Goal: Task Accomplishment & Management: Complete application form

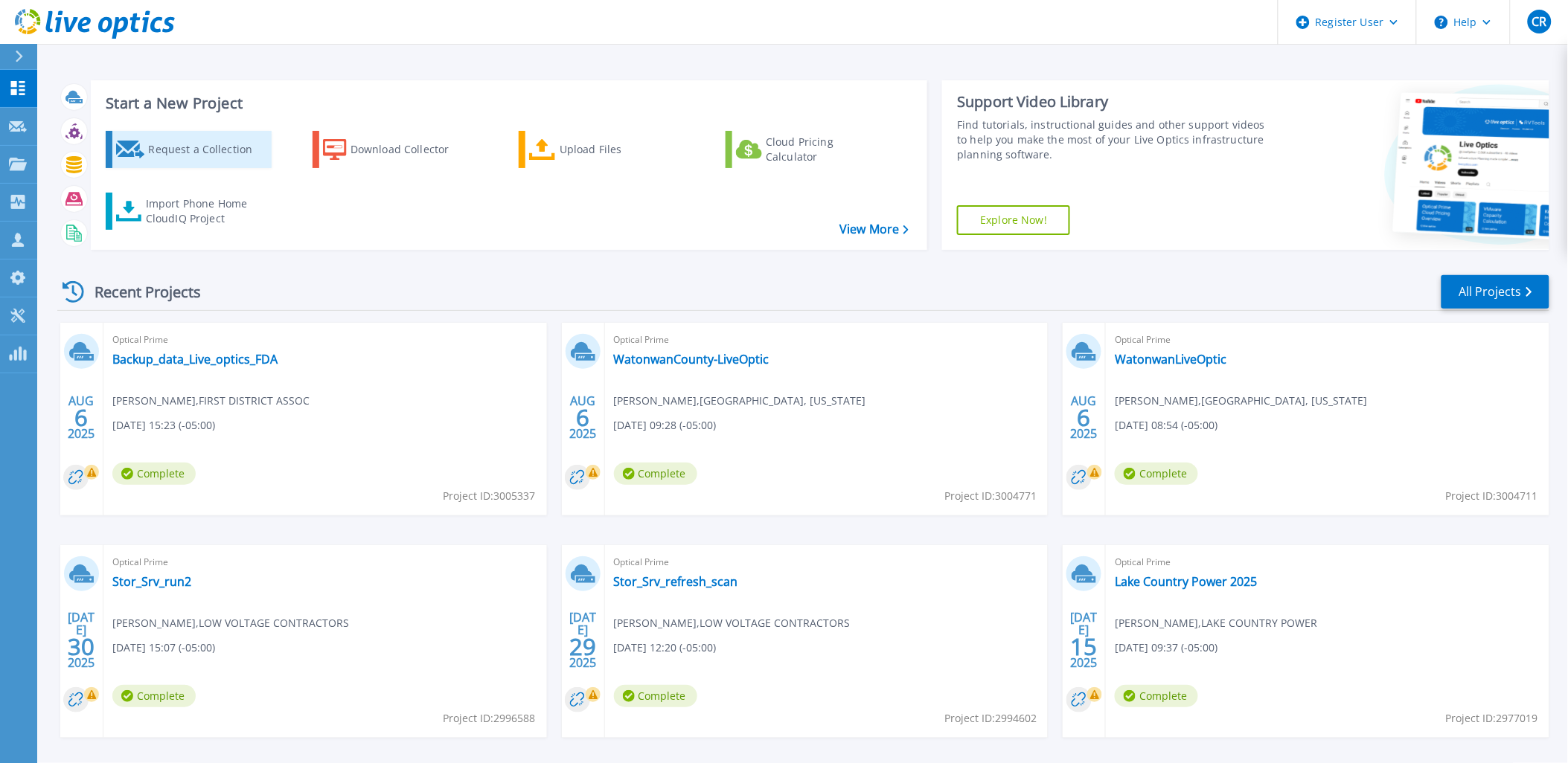
click at [227, 158] on div "Request a Collection" at bounding box center [207, 149] width 119 height 29
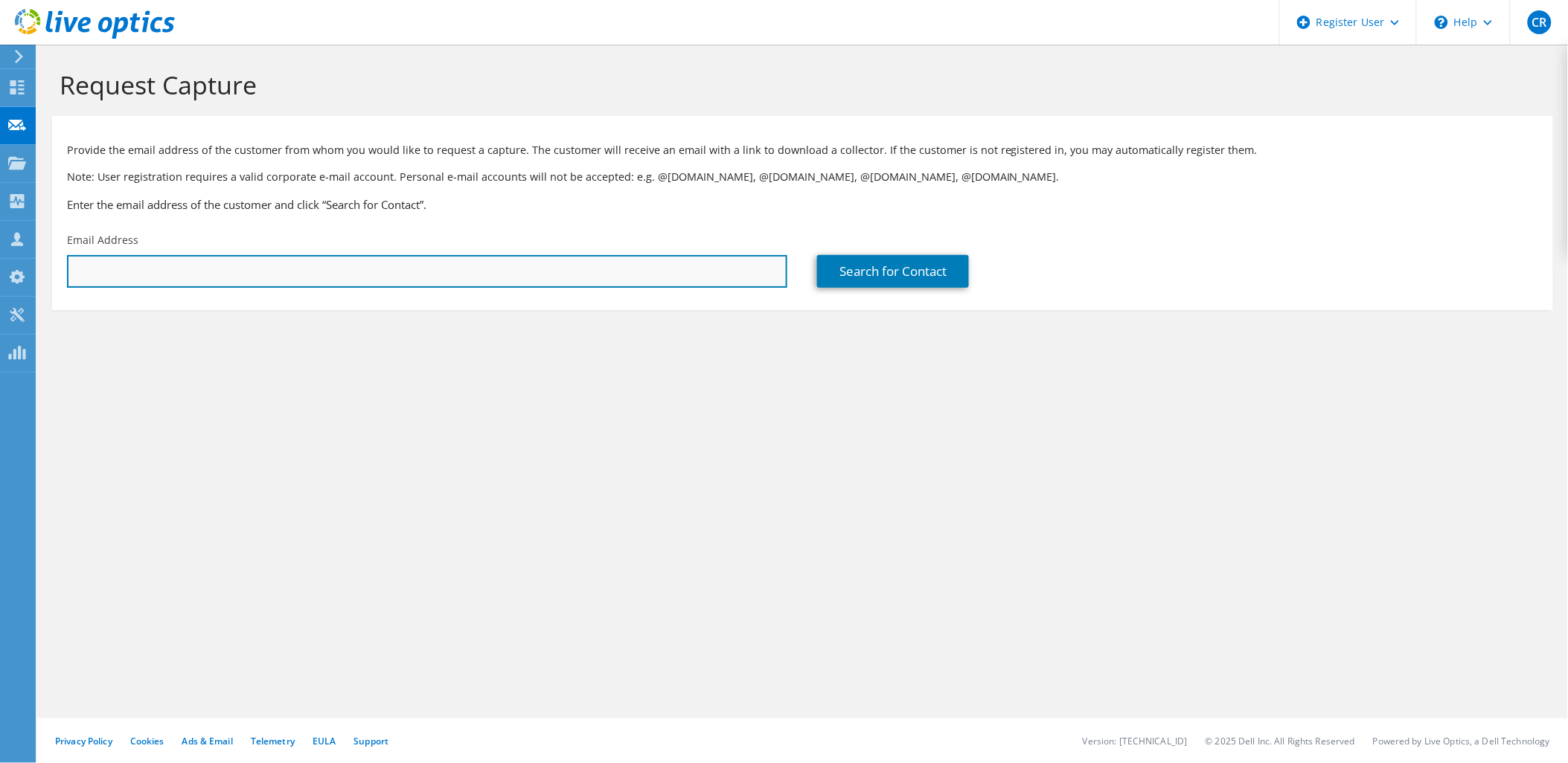
click at [643, 276] on input "text" at bounding box center [427, 271] width 721 height 33
paste input "sblinde@fastsolutions.com"
type input "sblinde@fastsolutions.com"
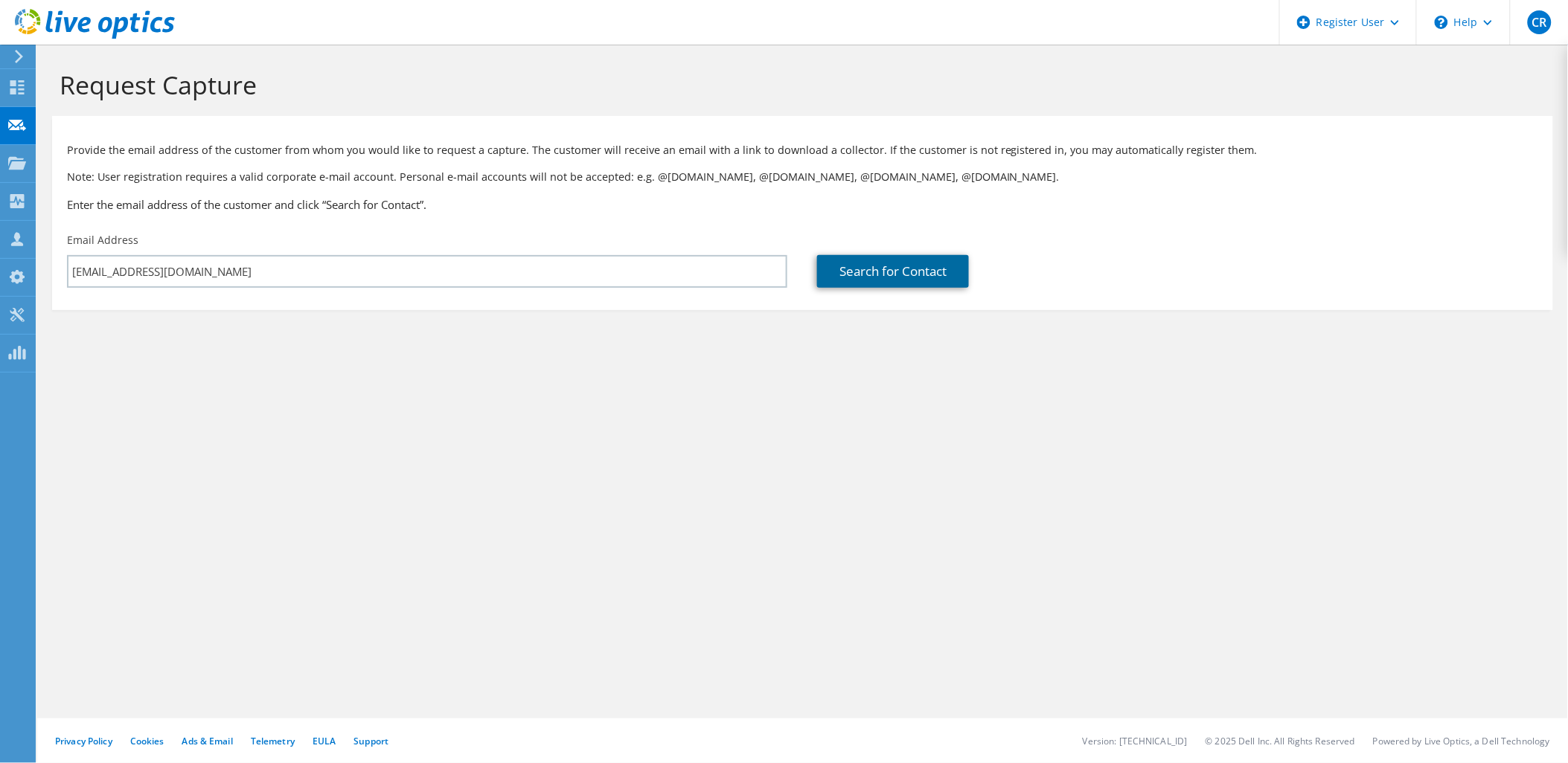
click at [890, 284] on link "Search for Contact" at bounding box center [892, 271] width 152 height 33
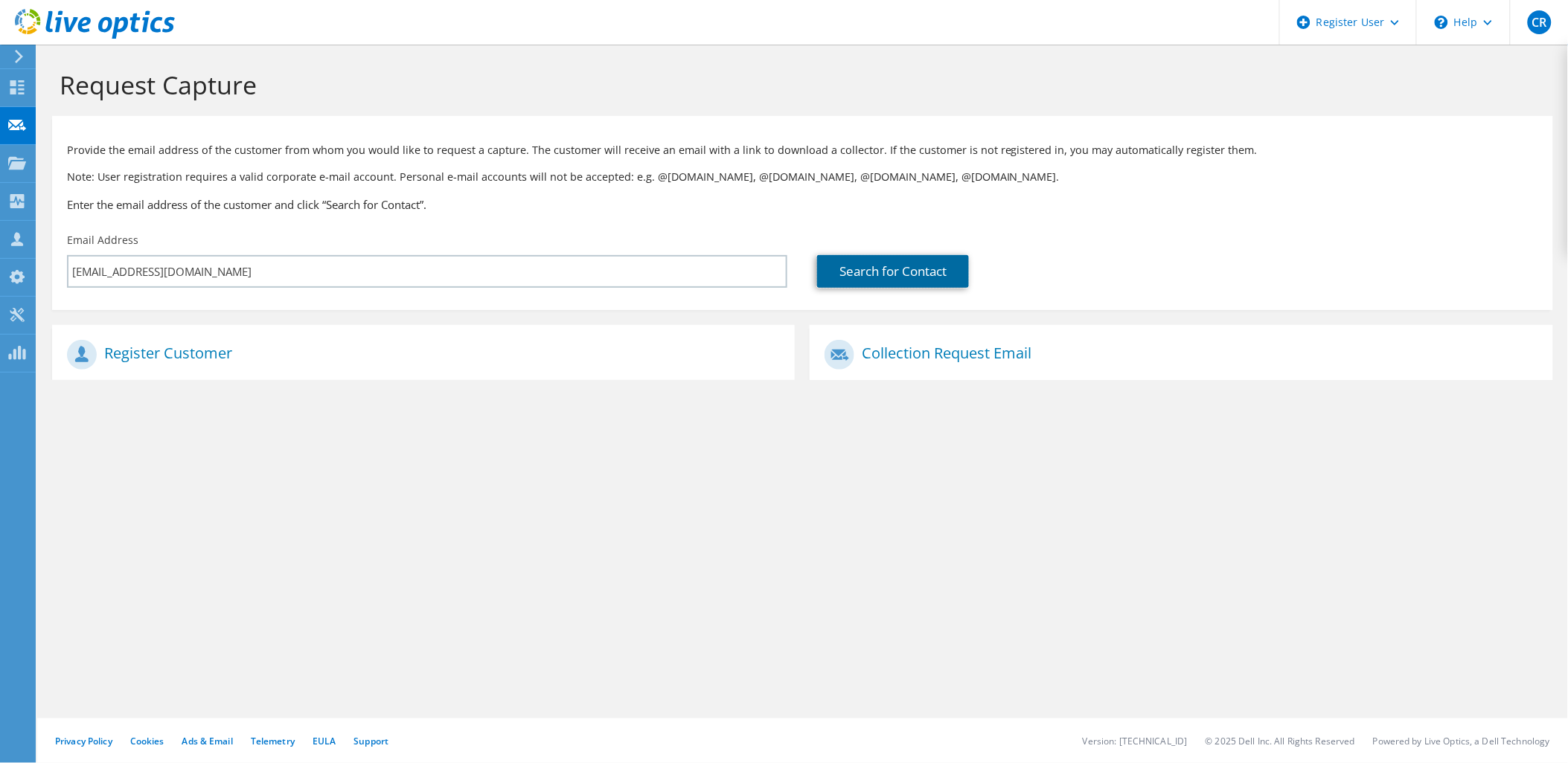
type input "FAST GLOBAL SOLUTIONS"
type input "Steven"
type input "Blinde"
type input "[GEOGRAPHIC_DATA]"
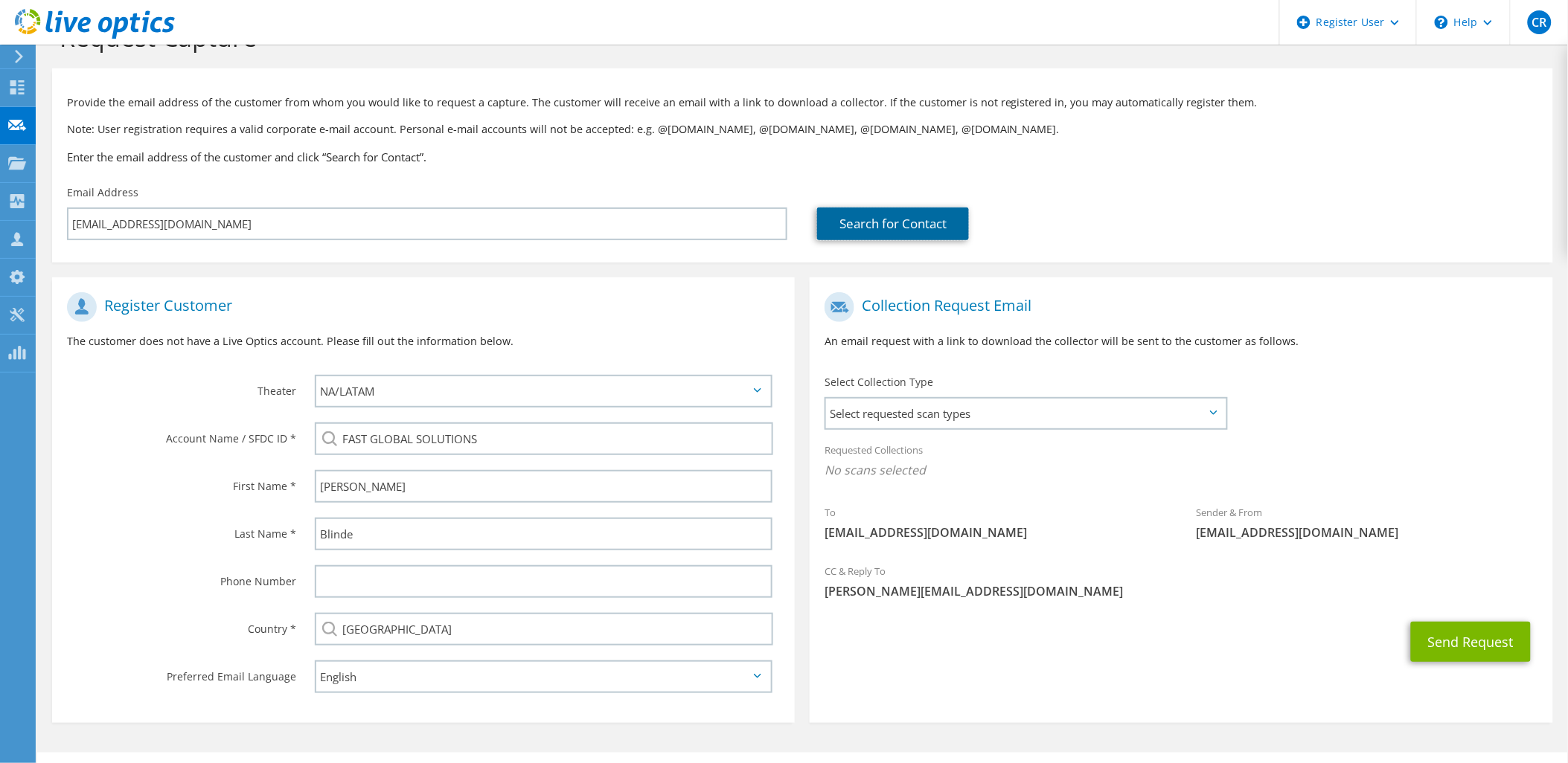
scroll to position [72, 0]
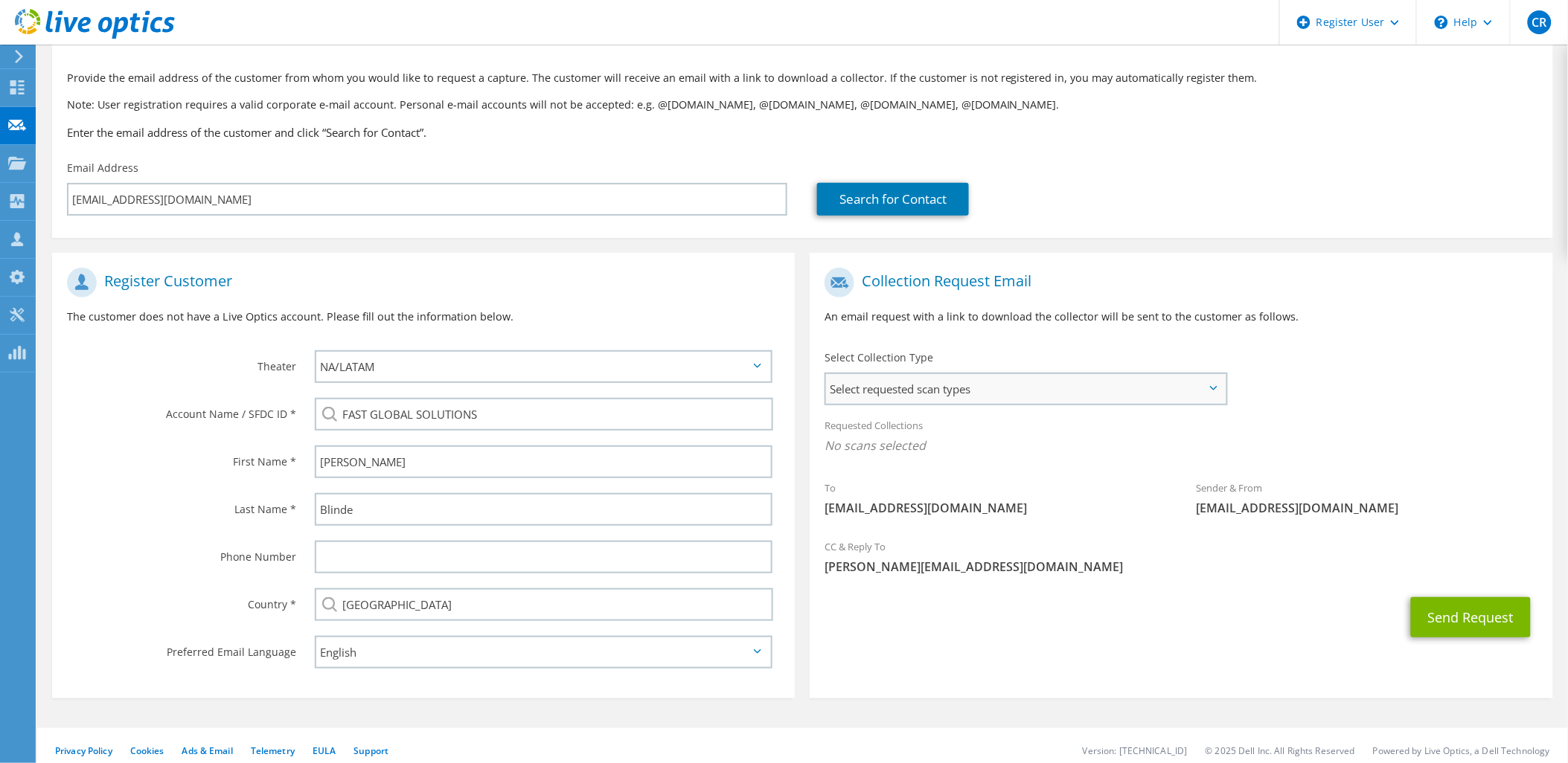
click at [1000, 392] on span "Select requested scan types" at bounding box center [1026, 389] width 400 height 29
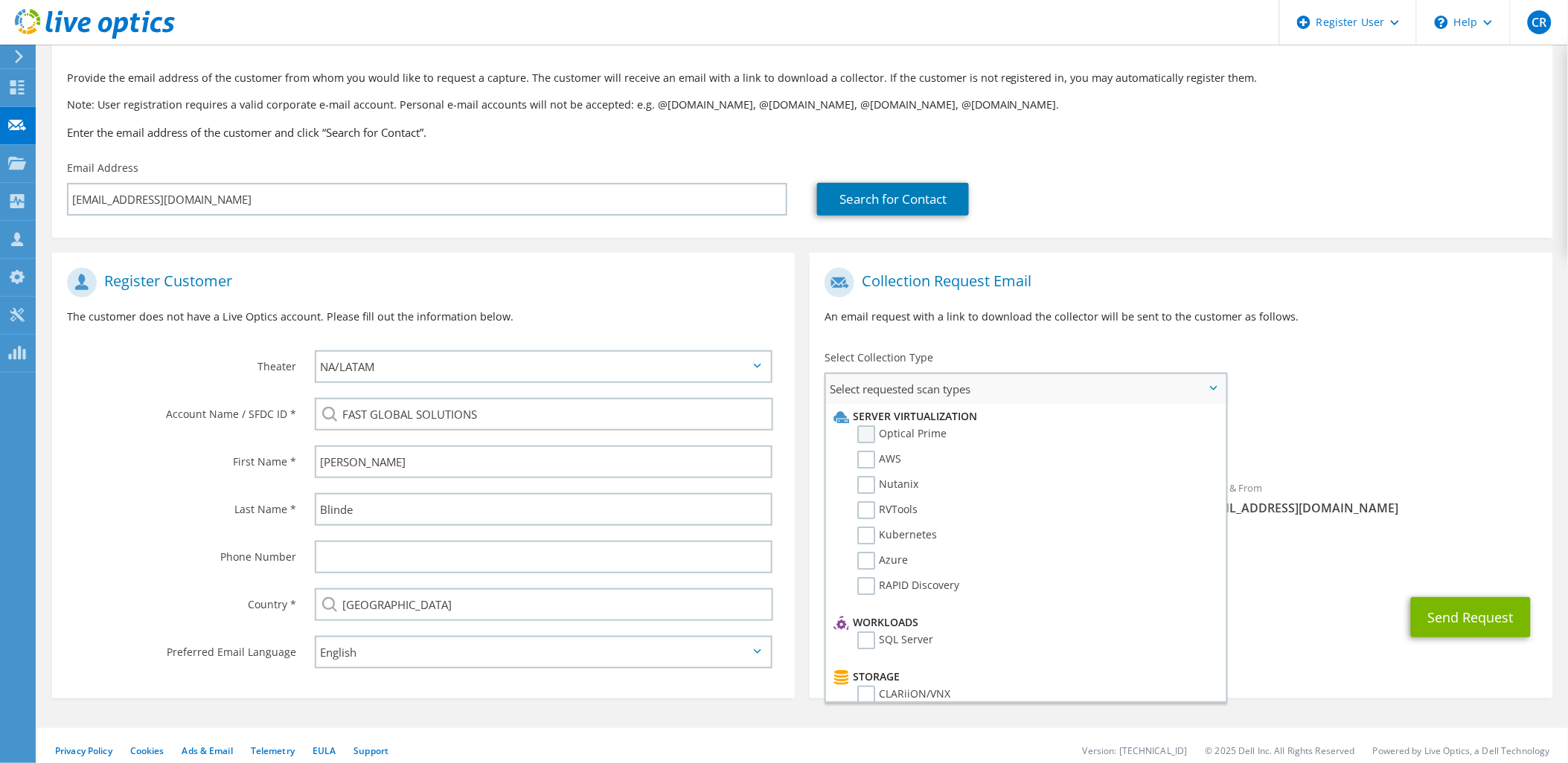
click at [911, 433] on label "Optical Prime" at bounding box center [902, 434] width 89 height 18
click at [0, 0] on input "Optical Prime" at bounding box center [0, 0] width 0 height 0
click at [1471, 629] on button "Send Request" at bounding box center [1471, 622] width 120 height 40
